Goal: Task Accomplishment & Management: Use online tool/utility

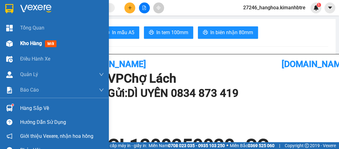
drag, startPoint x: 24, startPoint y: 43, endPoint x: 27, endPoint y: 40, distance: 4.4
click at [24, 43] on span "Kho hàng" at bounding box center [31, 43] width 22 height 6
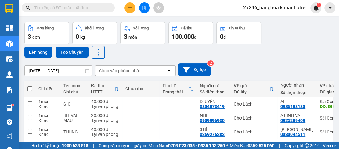
scroll to position [25, 0]
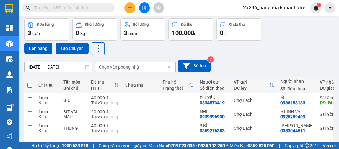
click at [28, 83] on span at bounding box center [29, 84] width 5 height 5
click at [30, 82] on input "checkbox" at bounding box center [30, 82] width 0 height 0
checkbox input "true"
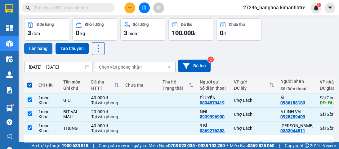
click at [40, 45] on button "Lên hàng" at bounding box center [38, 48] width 28 height 11
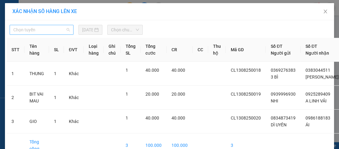
click at [57, 28] on span "Chọn tuyến" at bounding box center [41, 29] width 56 height 9
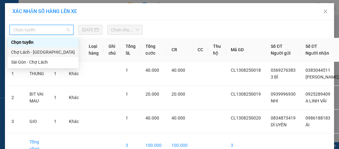
click at [44, 53] on div "Chợ Lách - [GEOGRAPHIC_DATA]" at bounding box center [42, 52] width 63 height 7
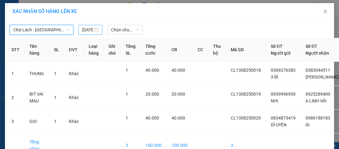
click at [89, 30] on input "[DATE]" at bounding box center [87, 29] width 11 height 7
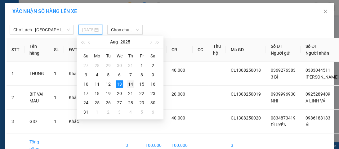
click at [129, 82] on div "14" at bounding box center [130, 83] width 7 height 7
type input "[DATE]"
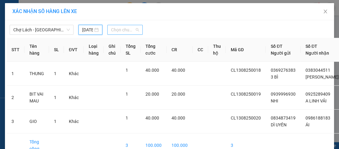
click at [118, 33] on span "Chọn chuyến" at bounding box center [125, 29] width 28 height 9
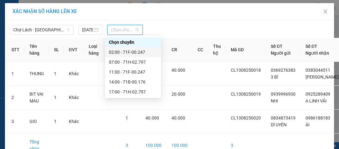
click at [119, 52] on div "02:00 - 71F-00.247" at bounding box center [133, 52] width 48 height 7
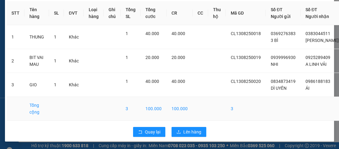
scroll to position [57, 0]
click at [183, 130] on span "Lên hàng" at bounding box center [192, 131] width 18 height 7
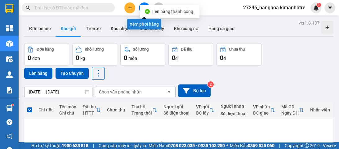
click at [142, 3] on button at bounding box center [144, 7] width 11 height 11
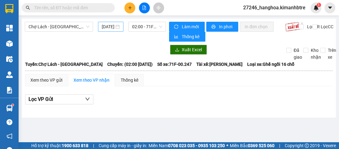
click at [117, 27] on div "[DATE]" at bounding box center [111, 26] width 18 height 7
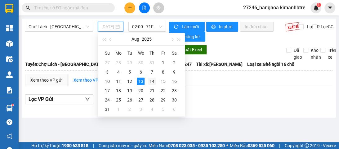
click at [151, 83] on div "14" at bounding box center [151, 80] width 7 height 7
type input "[DATE]"
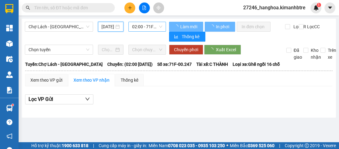
click at [150, 29] on span "02:00 - 71F-00.247" at bounding box center [147, 26] width 30 height 9
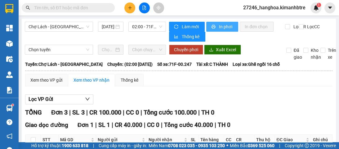
click at [219, 27] on span "In phơi" at bounding box center [226, 26] width 14 height 7
